Goal: Entertainment & Leisure: Consume media (video, audio)

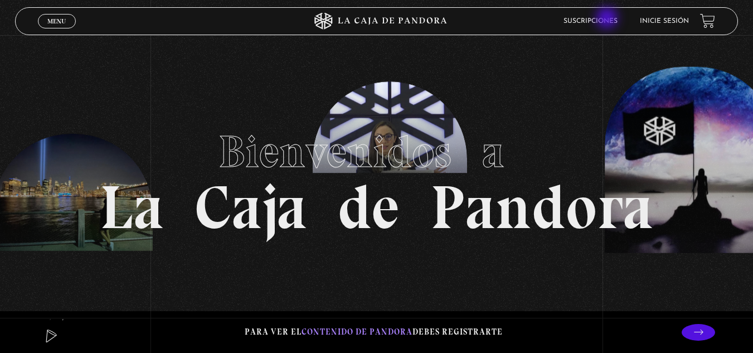
click at [608, 19] on link "Suscripciones" at bounding box center [590, 21] width 54 height 7
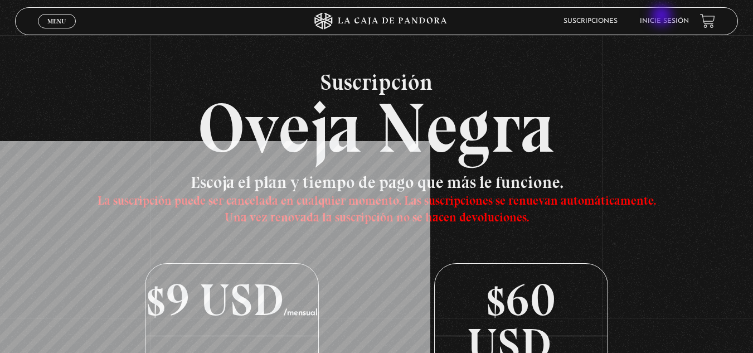
click at [663, 17] on li "Inicie sesión" at bounding box center [664, 20] width 49 height 17
click at [670, 24] on link "Inicie sesión" at bounding box center [664, 21] width 49 height 7
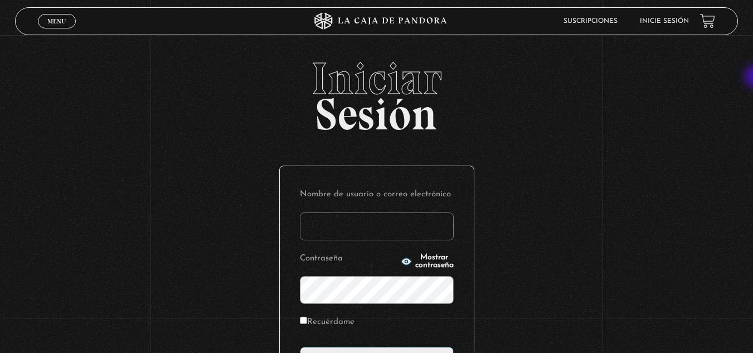
type input "[EMAIL_ADDRESS][DOMAIN_NAME]"
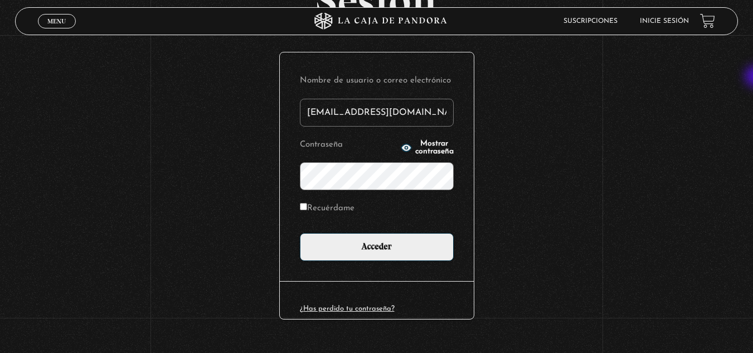
scroll to position [136, 0]
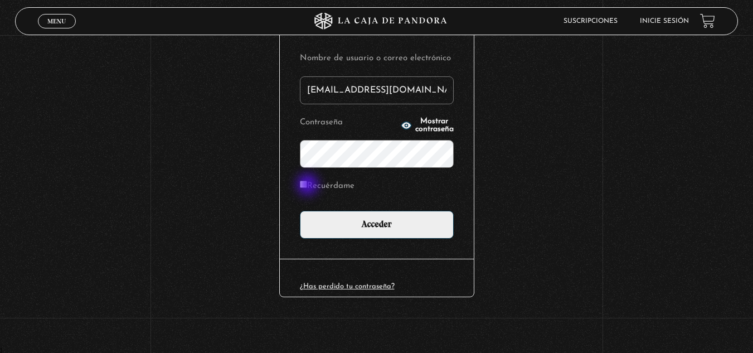
click at [307, 186] on input "Recuérdame" at bounding box center [303, 184] width 7 height 7
checkbox input "true"
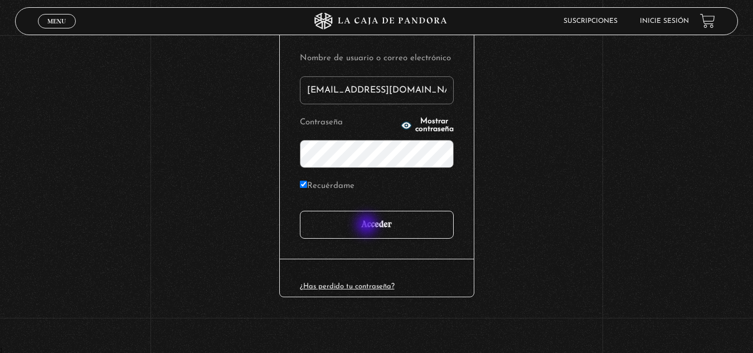
click at [368, 226] on input "Acceder" at bounding box center [377, 225] width 154 height 28
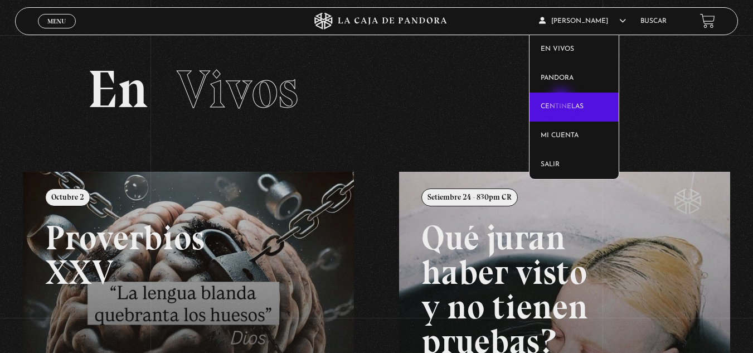
click at [562, 101] on link "Centinelas" at bounding box center [573, 107] width 89 height 29
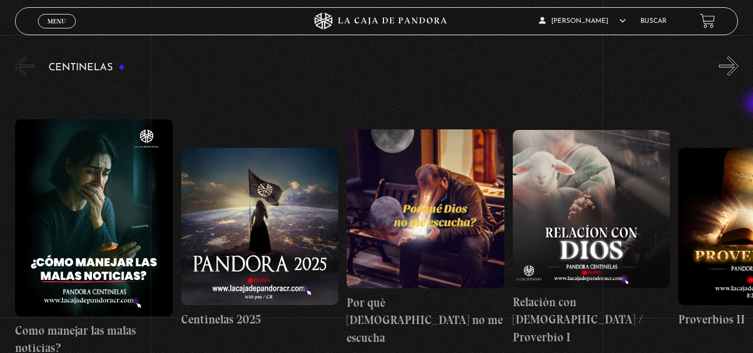
scroll to position [116, 0]
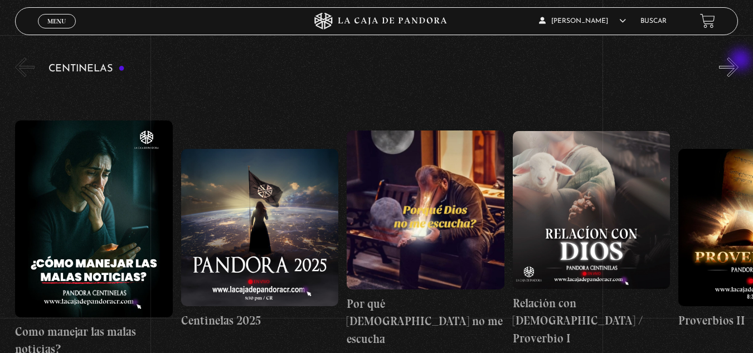
click at [739, 61] on button "»" at bounding box center [729, 67] width 20 height 20
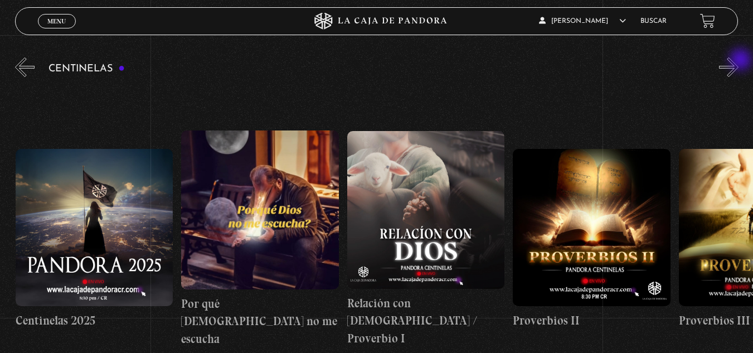
click at [739, 61] on button "»" at bounding box center [729, 67] width 20 height 20
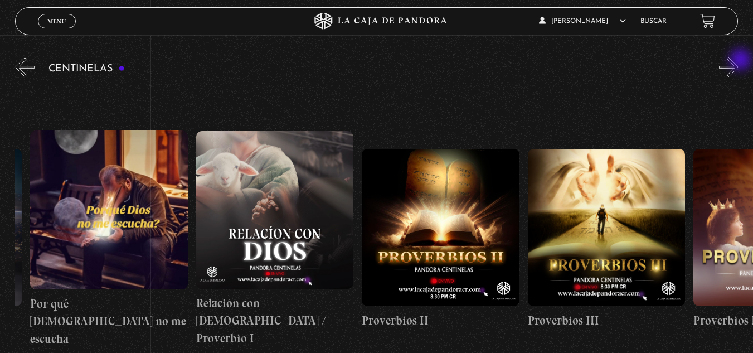
click at [739, 61] on button "»" at bounding box center [729, 67] width 20 height 20
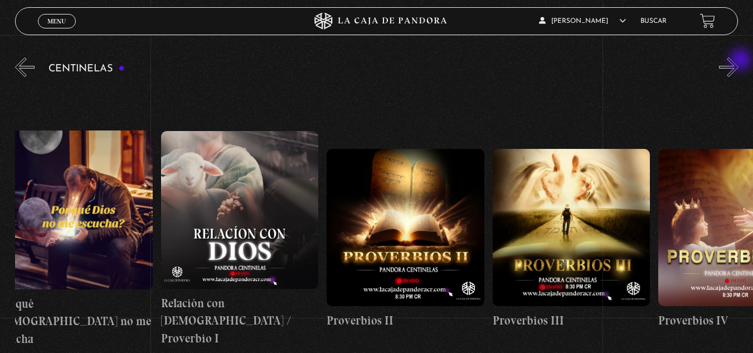
click at [739, 61] on button "»" at bounding box center [729, 67] width 20 height 20
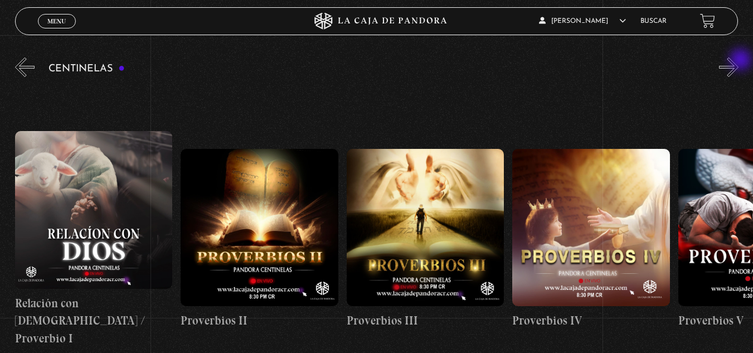
click at [739, 61] on button "»" at bounding box center [729, 67] width 20 height 20
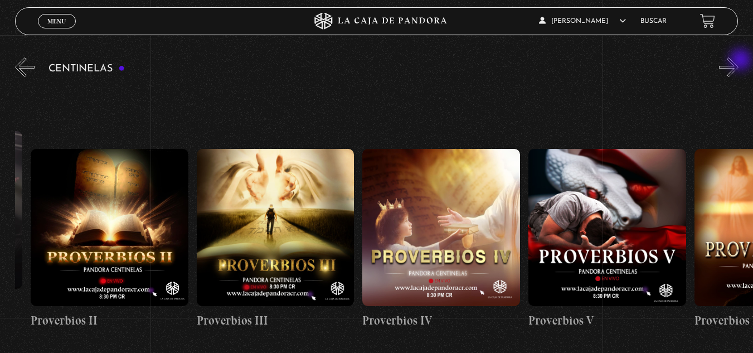
scroll to position [0, 663]
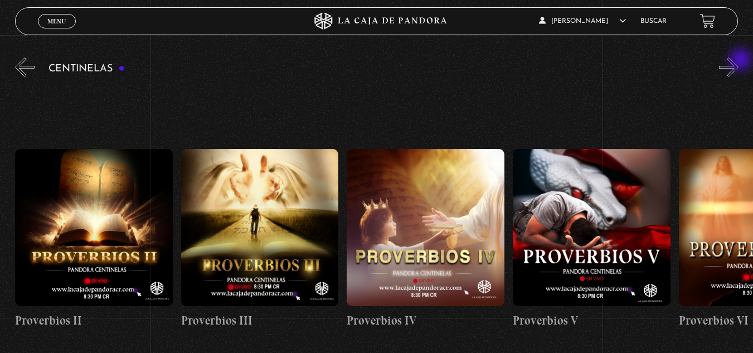
click at [739, 61] on button "»" at bounding box center [729, 67] width 20 height 20
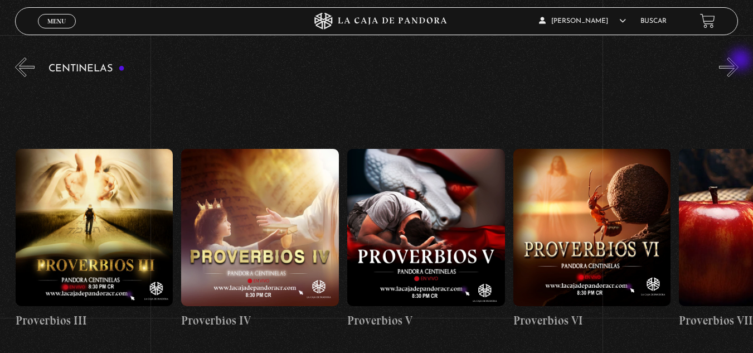
scroll to position [0, 829]
click at [739, 66] on button "»" at bounding box center [729, 67] width 20 height 20
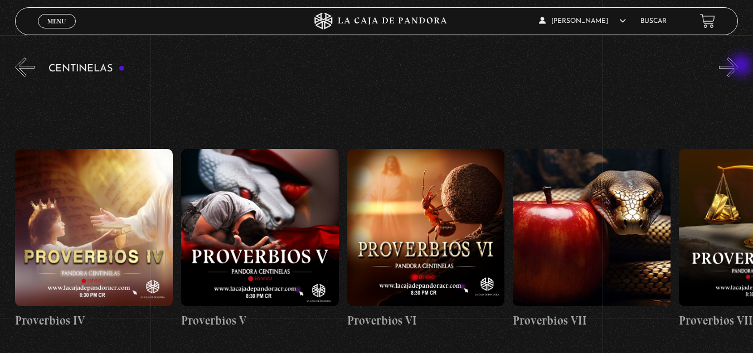
click at [739, 66] on button "»" at bounding box center [729, 67] width 20 height 20
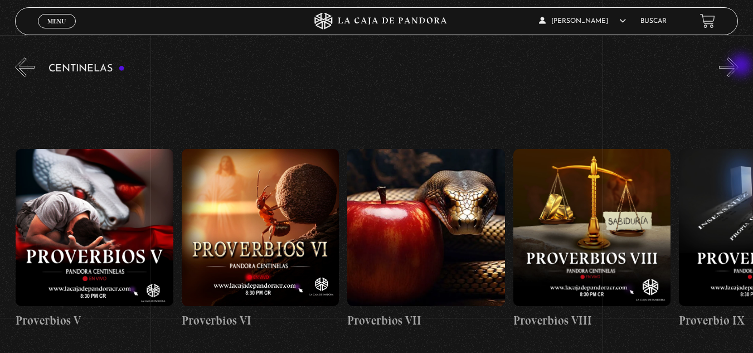
scroll to position [0, 1161]
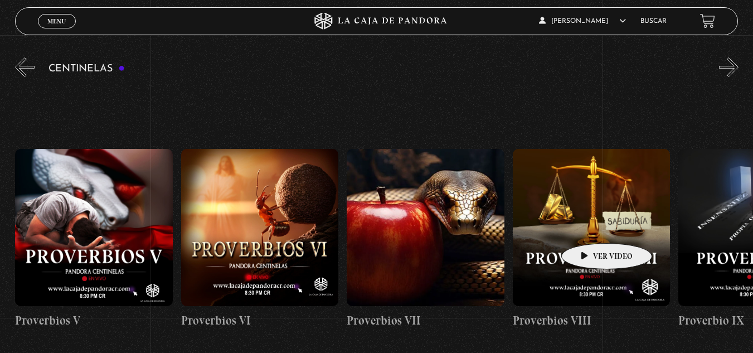
click at [589, 226] on figure at bounding box center [592, 228] width 158 height 158
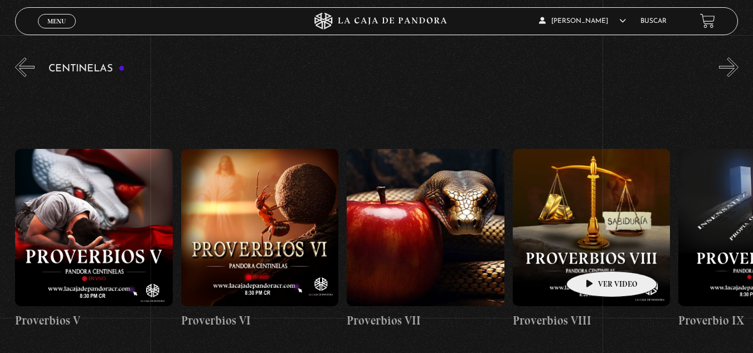
click at [594, 254] on figure at bounding box center [592, 228] width 158 height 158
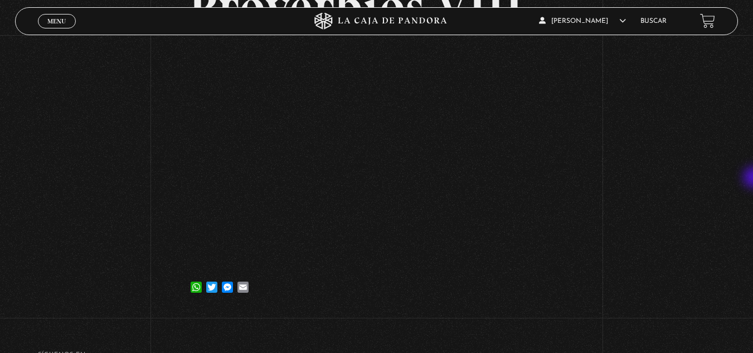
scroll to position [123, 0]
